Goal: Task Accomplishment & Management: Manage account settings

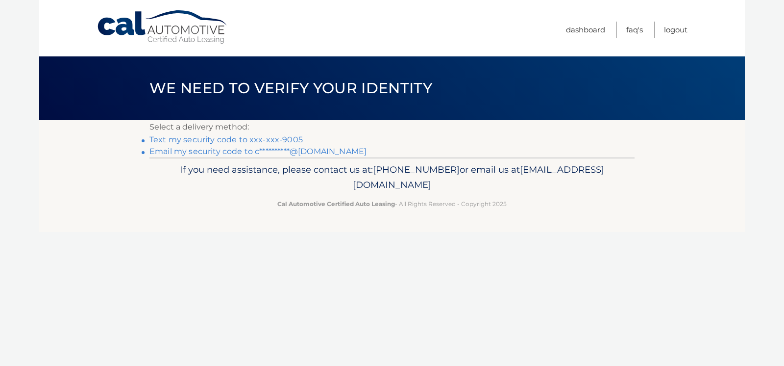
click at [228, 150] on link "**********" at bounding box center [258, 151] width 217 height 9
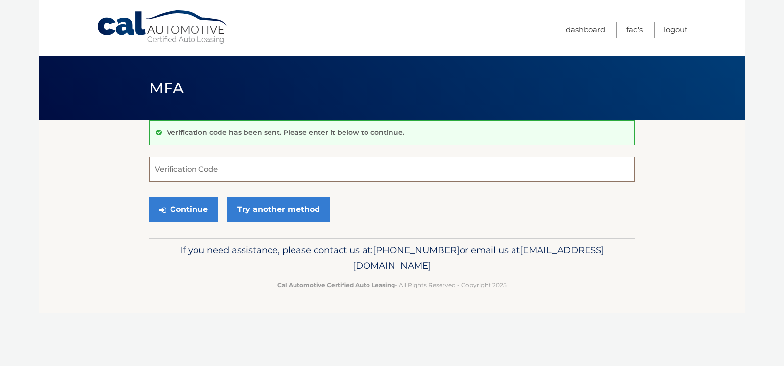
click at [196, 167] on input "Verification Code" at bounding box center [392, 169] width 485 height 25
type input "609715"
click at [196, 207] on button "Continue" at bounding box center [184, 209] width 68 height 25
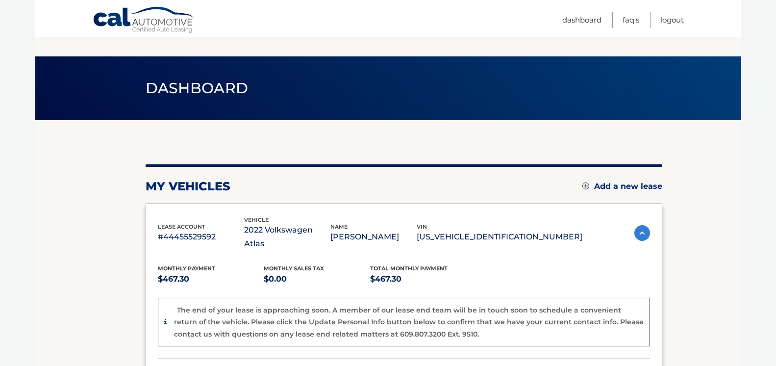
scroll to position [171, 0]
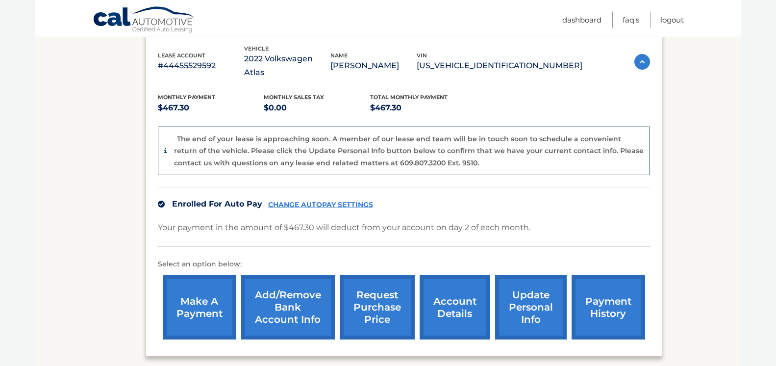
click at [335, 200] on link "CHANGE AUTOPAY SETTINGS" at bounding box center [320, 204] width 105 height 8
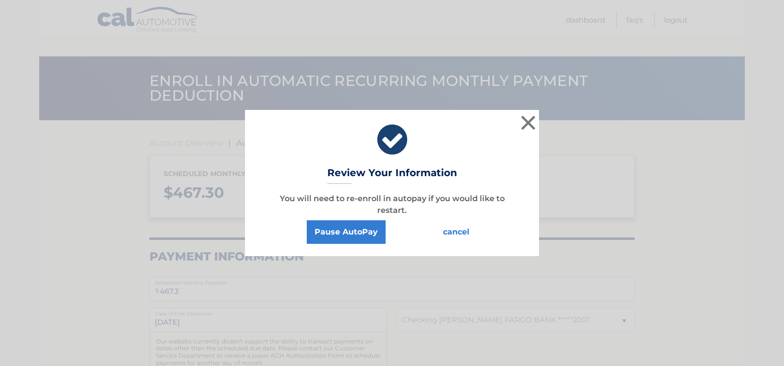
select select "NWMxMWVmOTctZWIyMS00NDQ0LTliNWQtZmYwYzJhMDViNGMx"
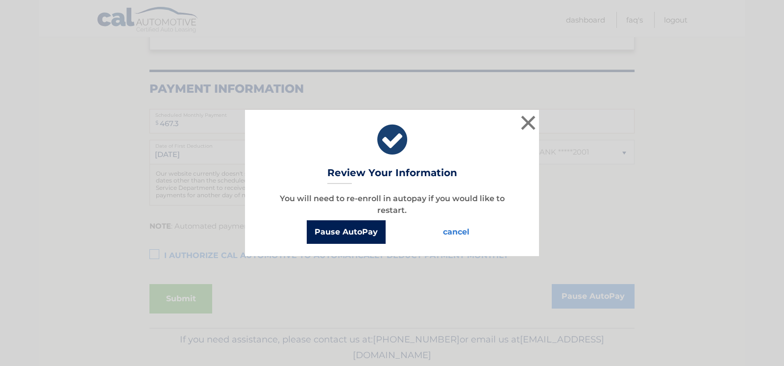
click at [366, 235] on button "Pause AutoPay" at bounding box center [346, 232] width 79 height 24
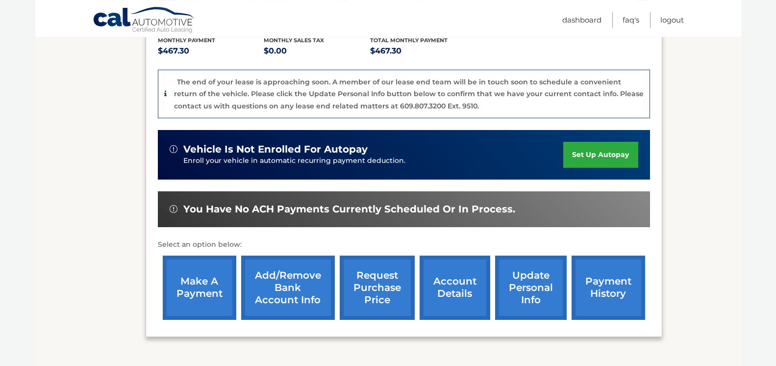
scroll to position [234, 0]
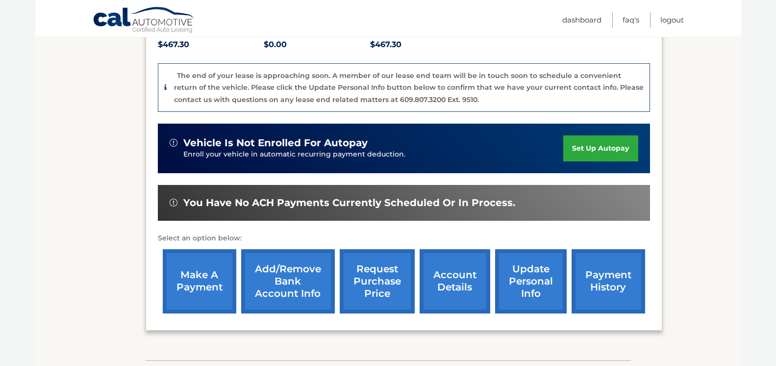
click at [266, 269] on link "Add/Remove bank account info" at bounding box center [288, 281] width 94 height 64
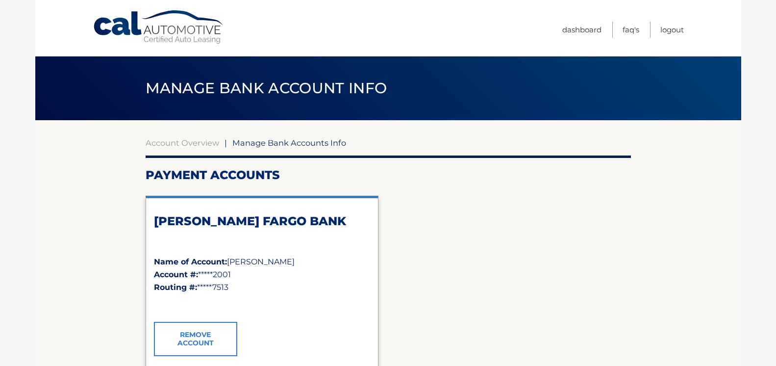
click at [197, 327] on link "Remove Account" at bounding box center [195, 339] width 83 height 34
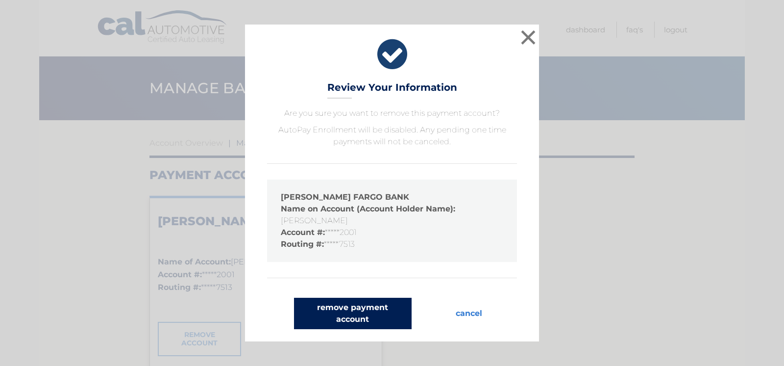
click at [361, 311] on button "remove payment account" at bounding box center [353, 313] width 118 height 31
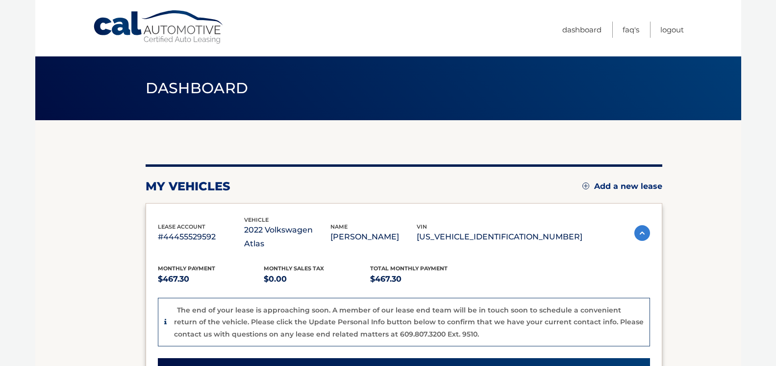
click at [487, 48] on nav "Menu Dashboard FAQ's Logout" at bounding box center [458, 28] width 451 height 56
